Goal: Task Accomplishment & Management: Complete application form

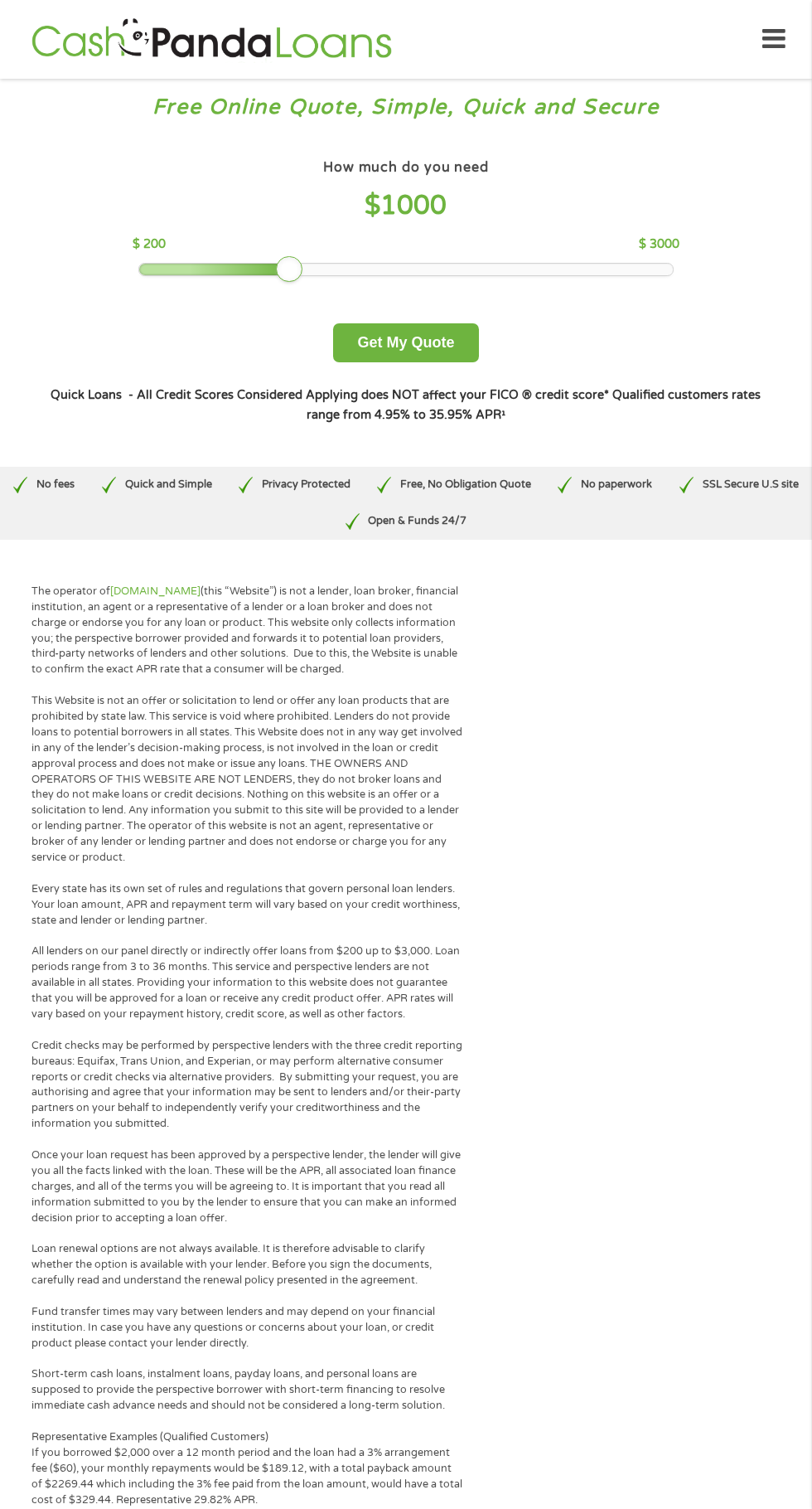
click at [502, 227] on div "How much do you need $ 1000" at bounding box center [406, 193] width 546 height 77
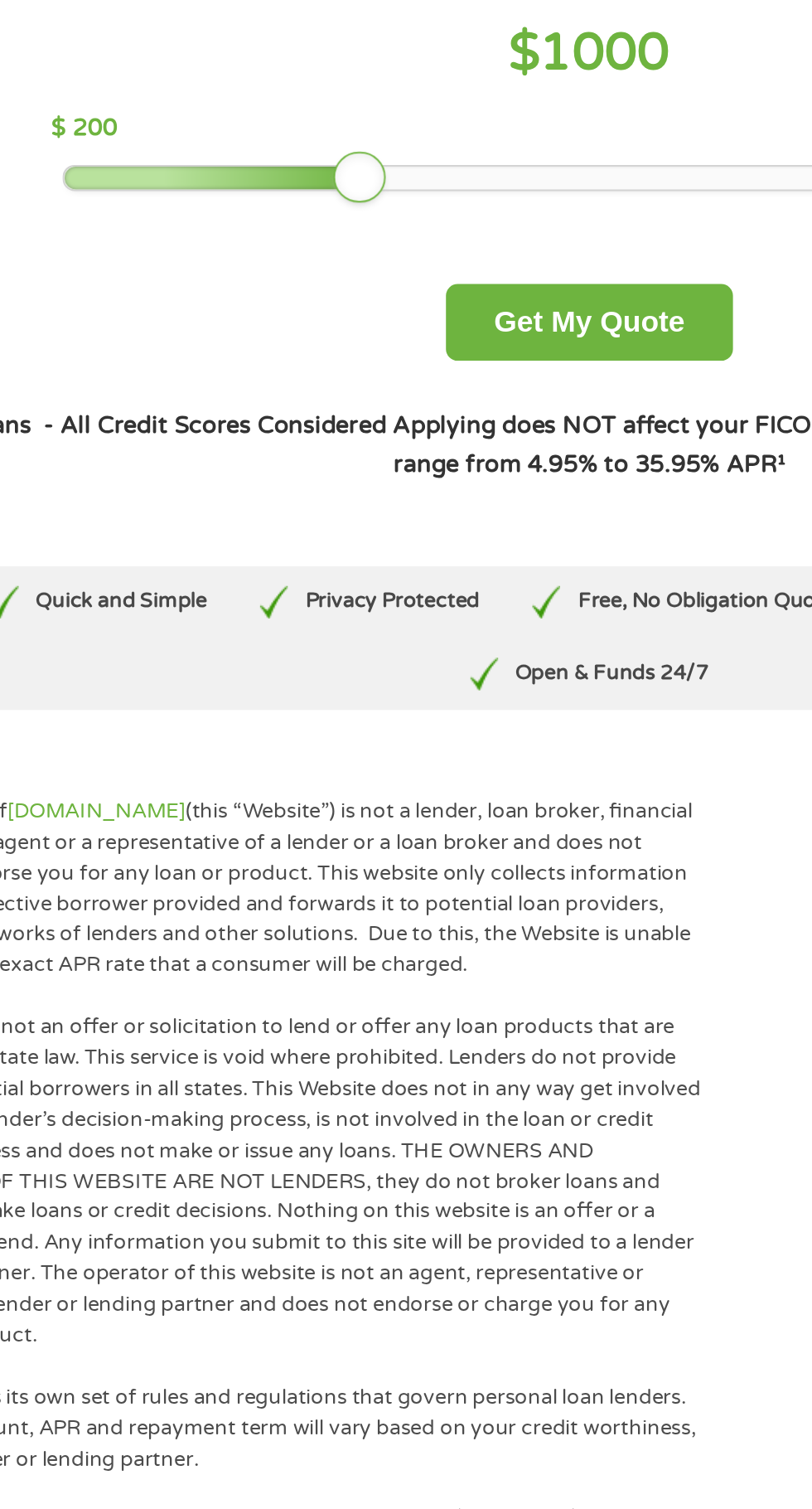
scroll to position [167, 0]
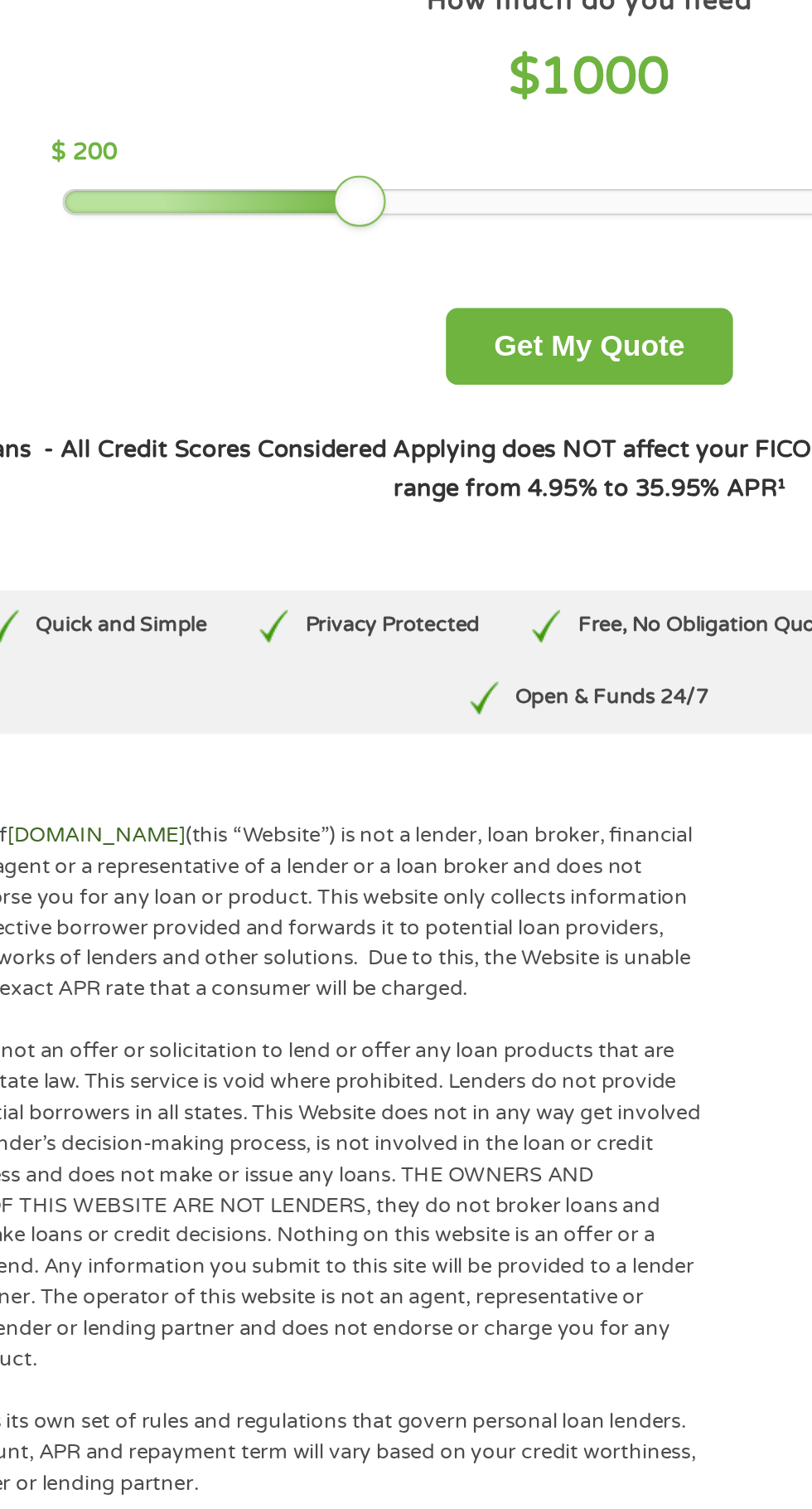
click at [189, 427] on link "[DOMAIN_NAME]" at bounding box center [155, 425] width 90 height 13
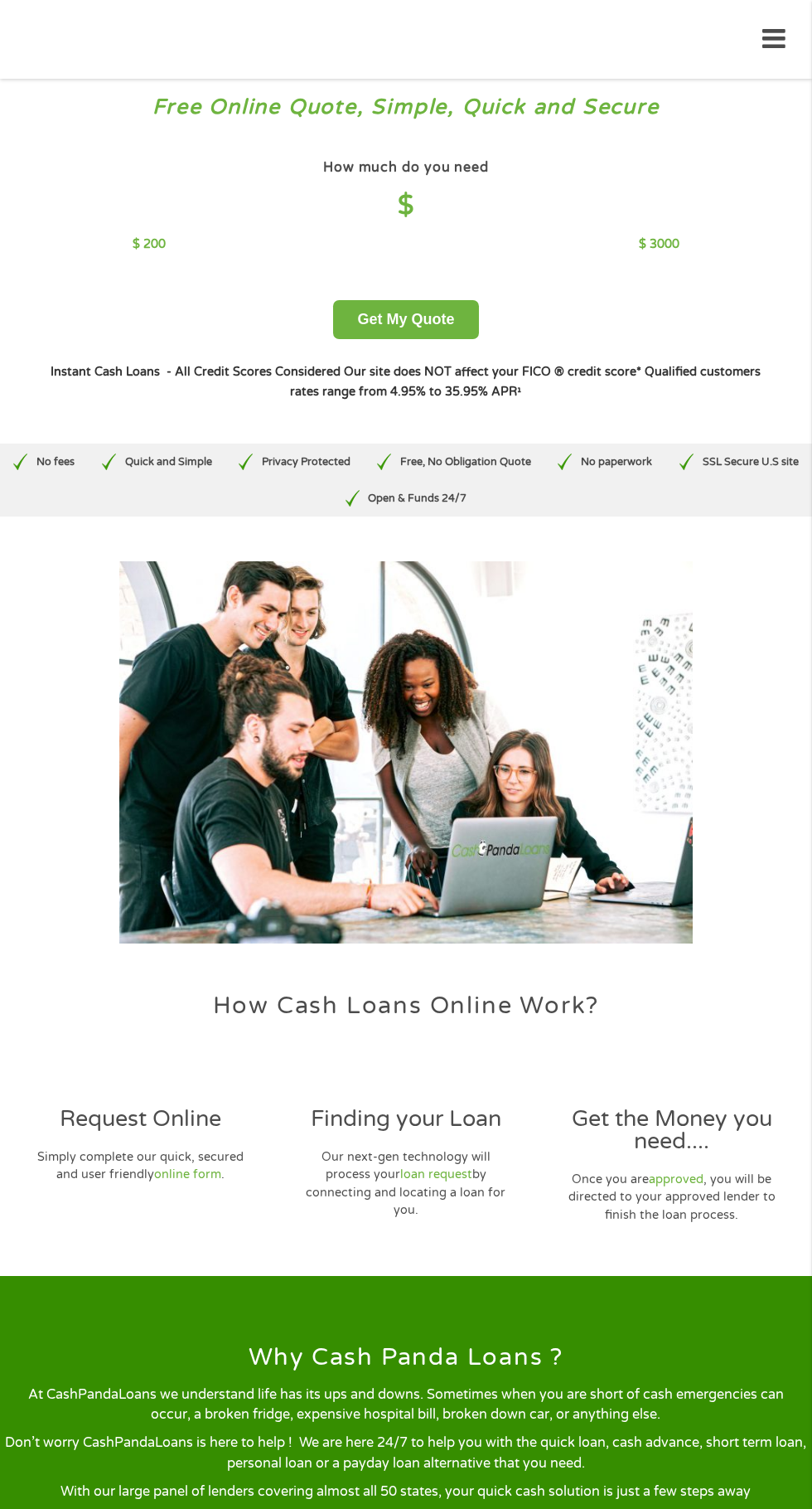
click at [431, 210] on h4 "$" at bounding box center [406, 207] width 546 height 34
click at [522, 229] on div "How much do you need $" at bounding box center [406, 193] width 546 height 77
click at [167, 1145] on div "Request Online Simply complete our quick, secured and user friendly online form…" at bounding box center [141, 1142] width 267 height 178
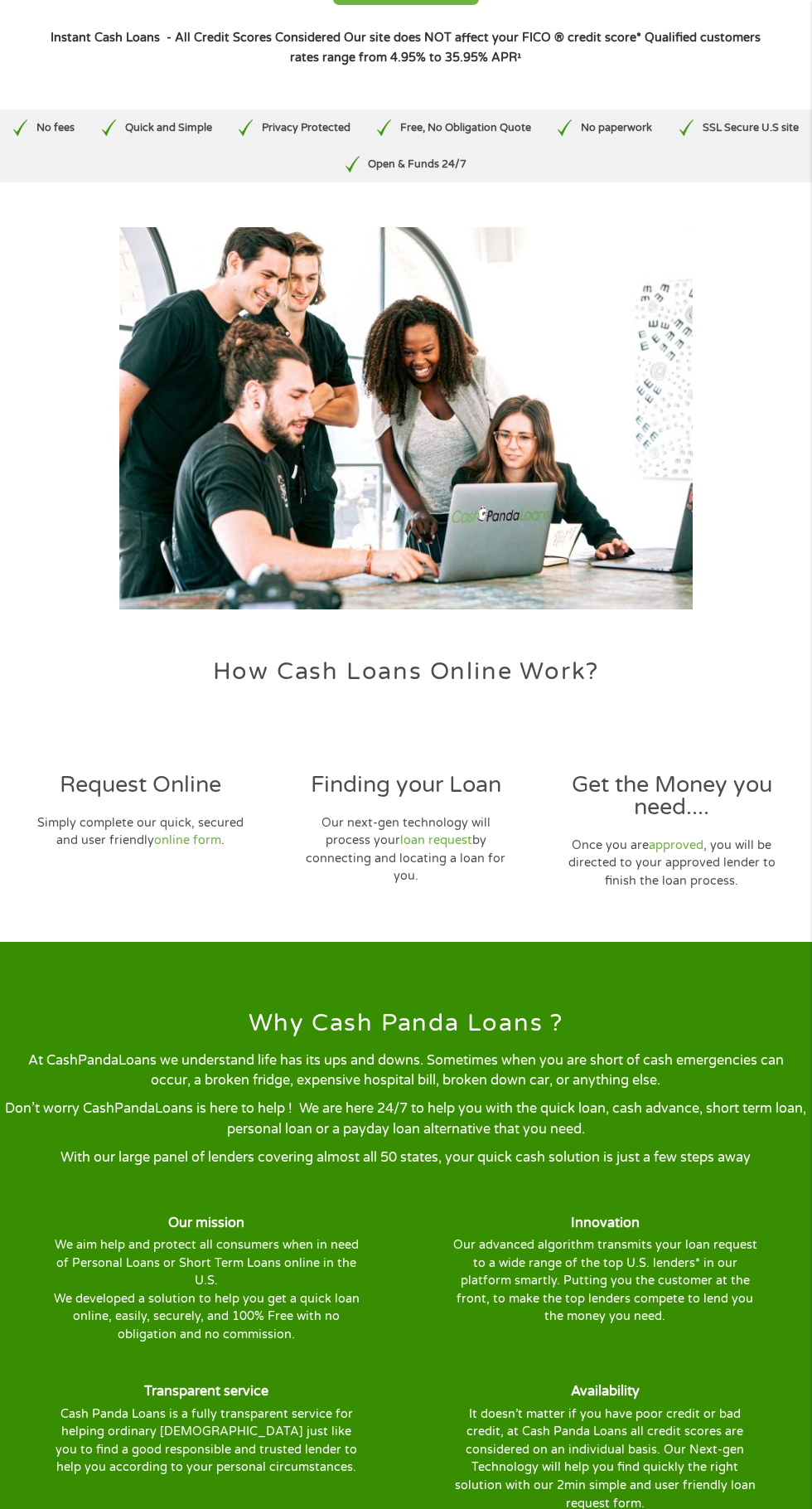
scroll to position [356, 0]
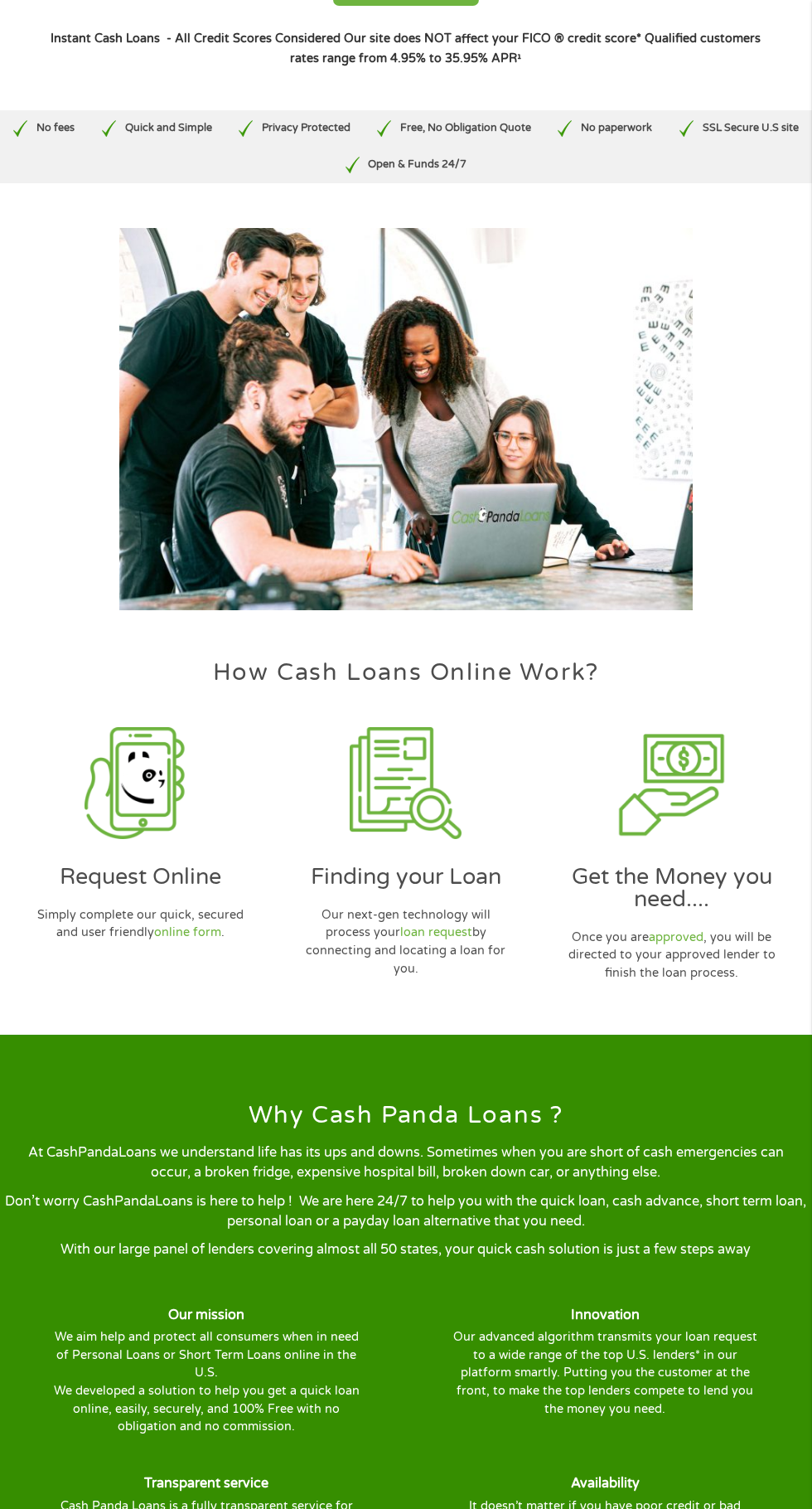
click at [704, 814] on img at bounding box center [672, 784] width 112 height 112
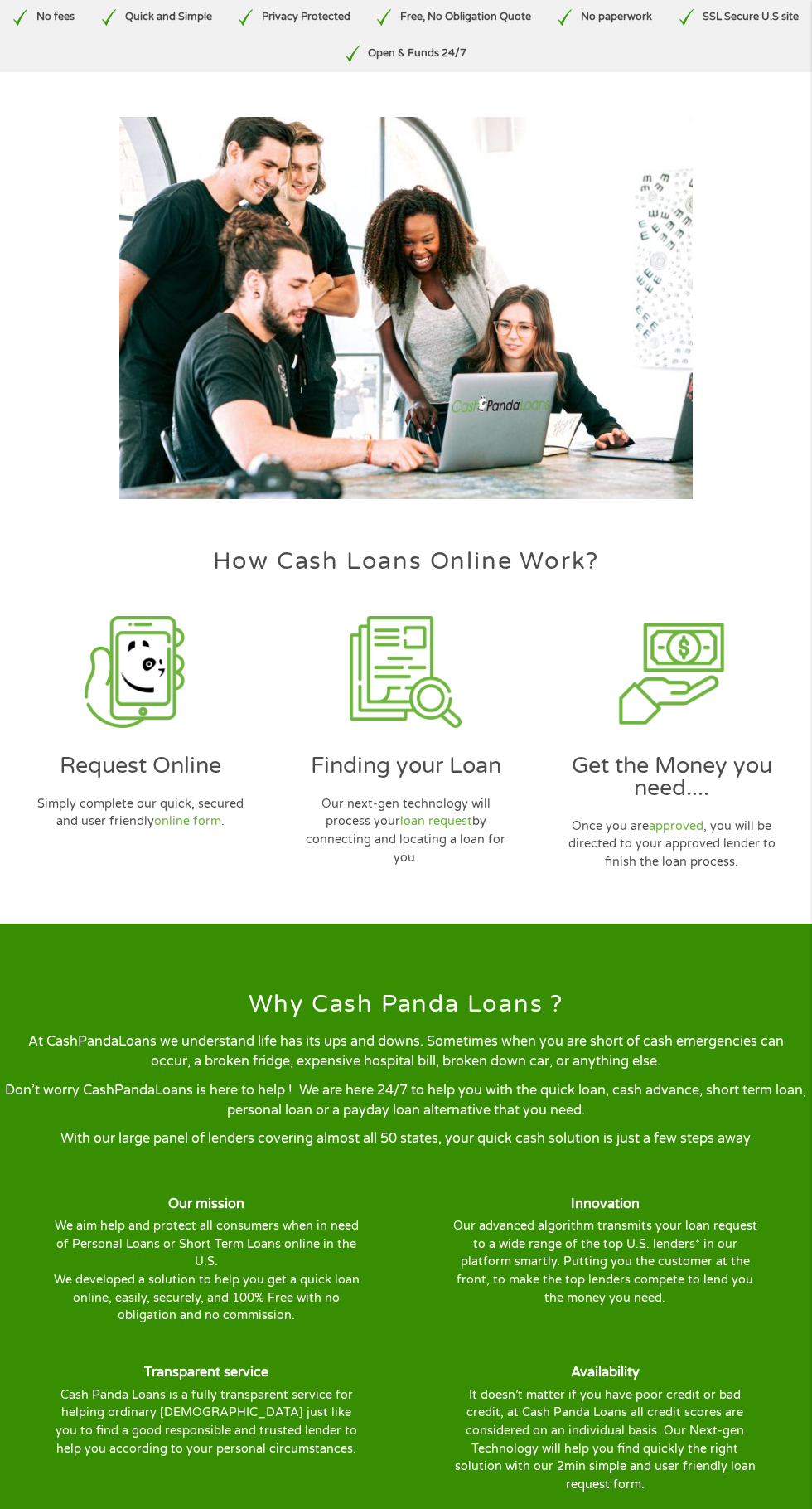
scroll to position [0, 0]
click at [179, 713] on img at bounding box center [141, 672] width 112 height 112
click at [208, 854] on div "Request Online Simply complete our quick, secured and user friendly online form…" at bounding box center [141, 744] width 267 height 270
click at [210, 817] on link "online form" at bounding box center [188, 821] width 68 height 14
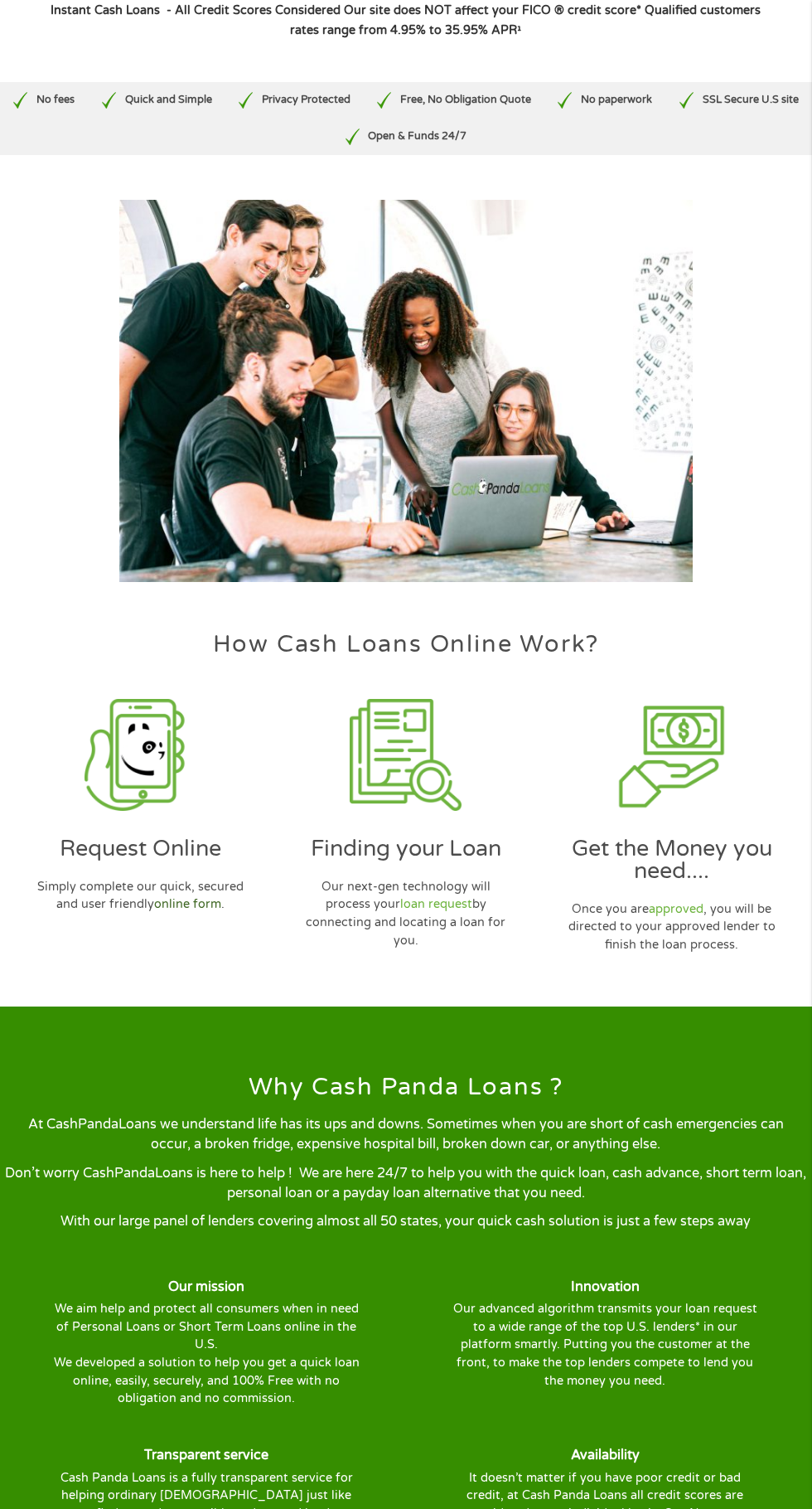
scroll to position [388, 0]
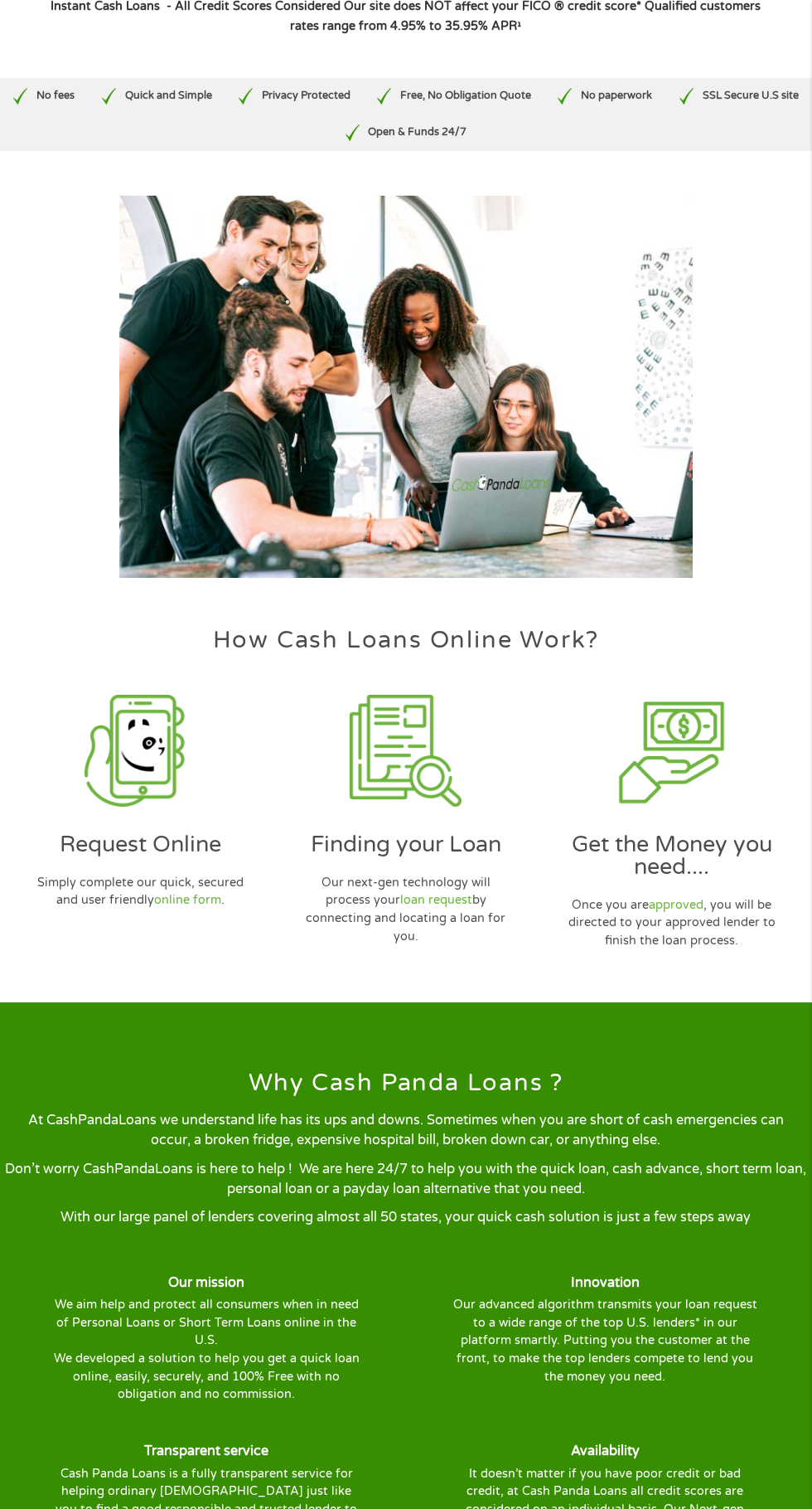
click at [164, 791] on img at bounding box center [141, 751] width 112 height 112
click at [183, 804] on img at bounding box center [141, 751] width 112 height 112
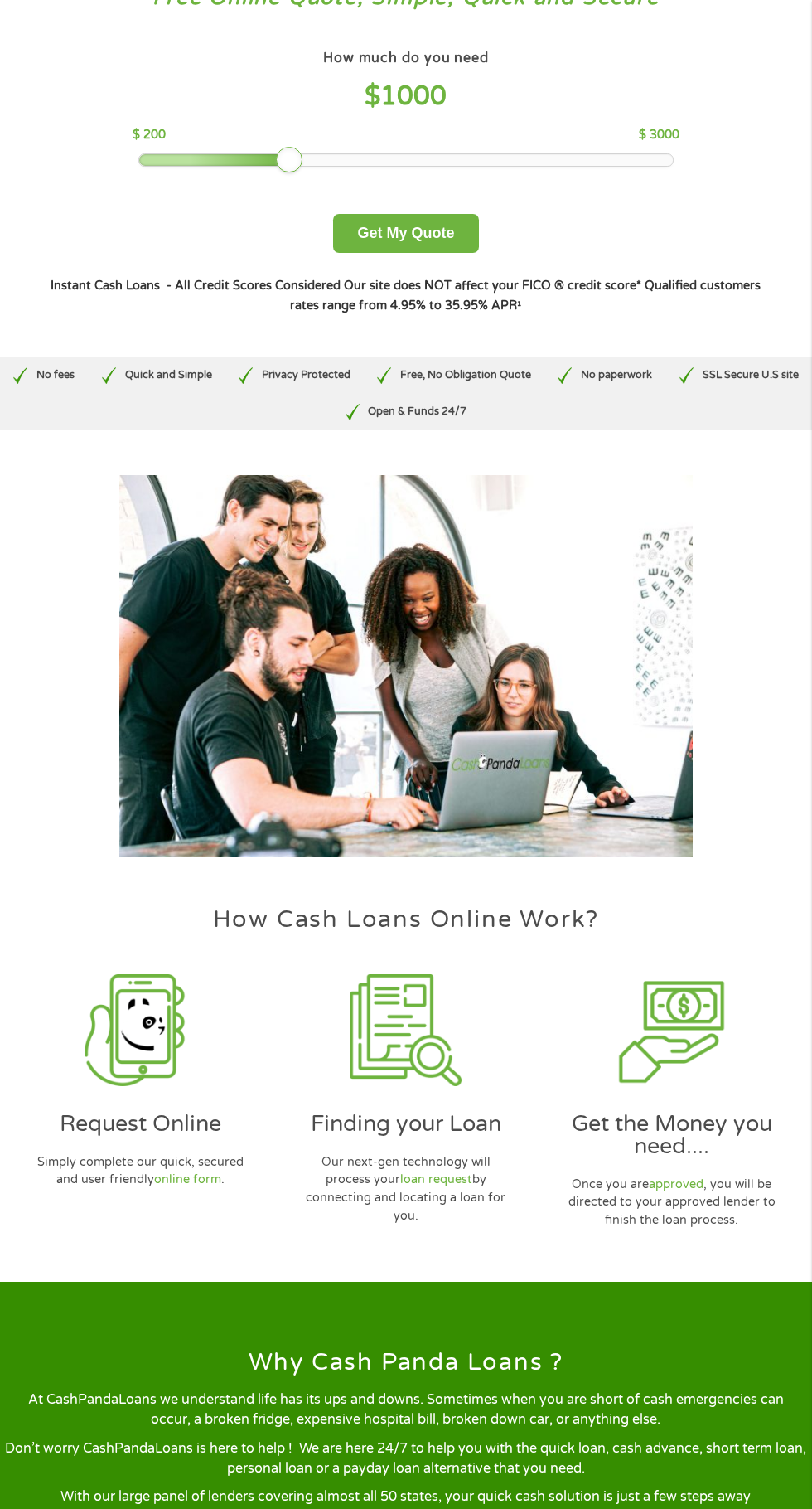
scroll to position [104, 0]
